Goal: Ask a question: Seek information or help from site administrators or community

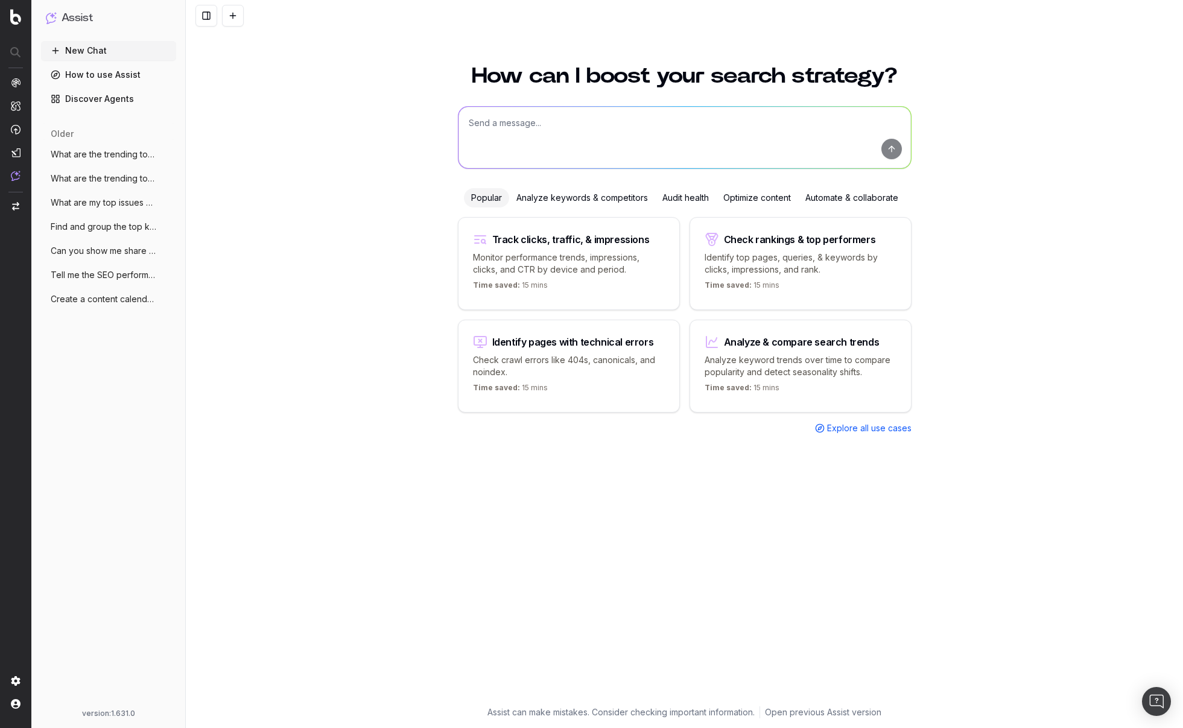
click at [103, 71] on link "How to use Assist" at bounding box center [108, 74] width 135 height 19
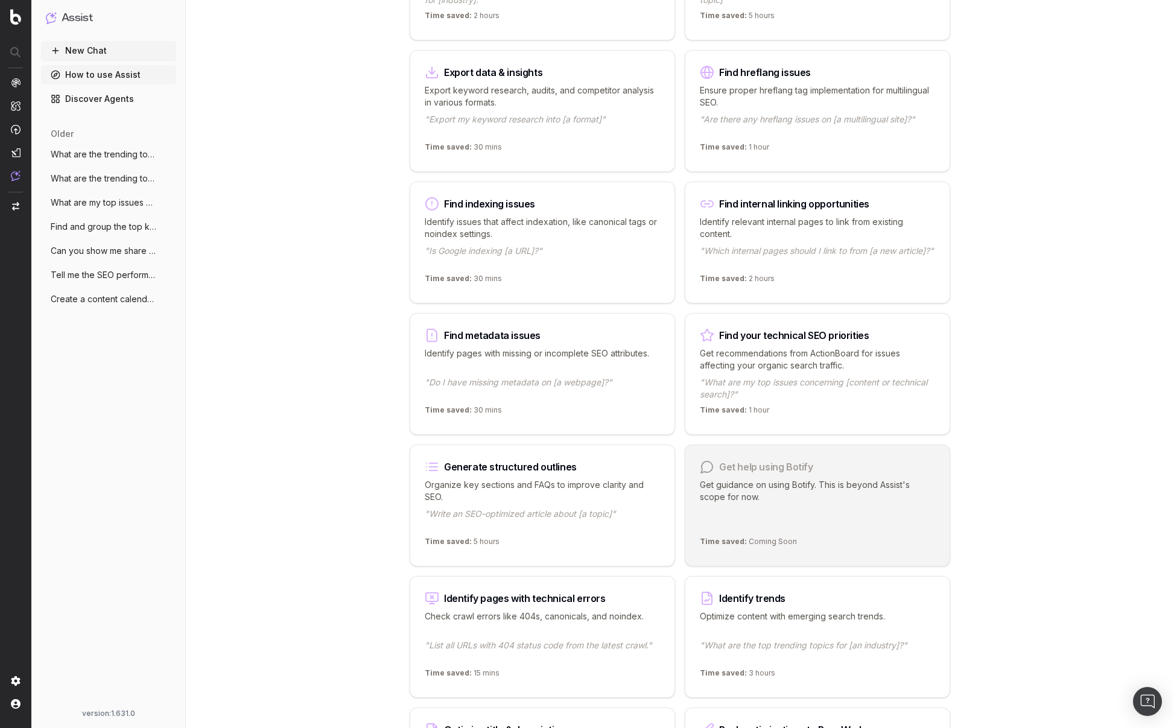
scroll to position [667, 0]
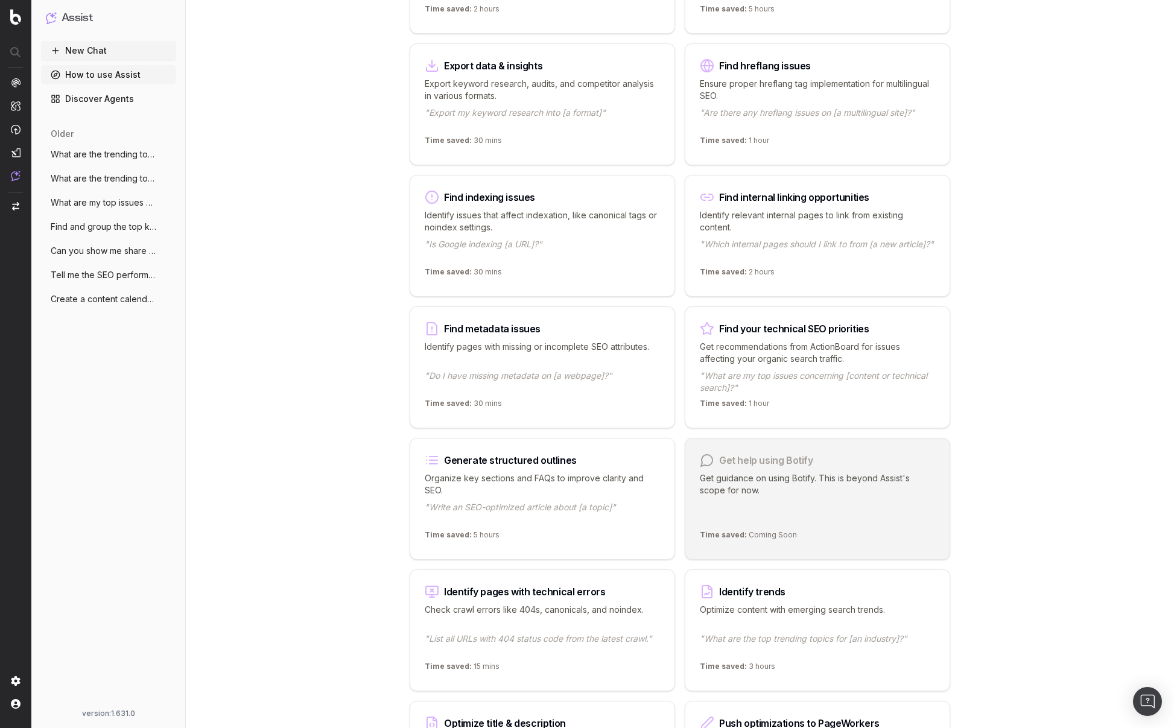
click at [791, 363] on div "Get recommendations from ActionBoard for issues affecting your organic search t…" at bounding box center [817, 367] width 235 height 53
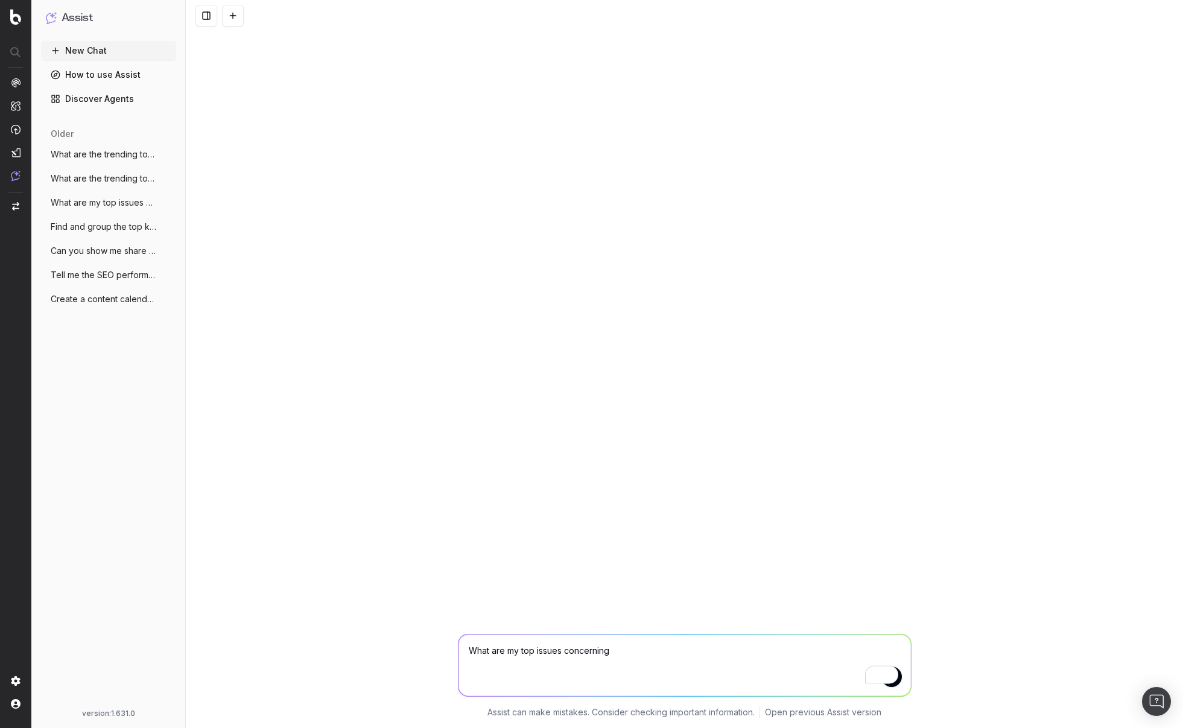
drag, startPoint x: 621, startPoint y: 654, endPoint x: 534, endPoint y: 653, distance: 87.5
click at [534, 653] on textarea "What are my top issues concerning" at bounding box center [685, 666] width 452 height 62
type textarea "What are my top technical SEO issues?"
